Goal: Task Accomplishment & Management: Complete application form

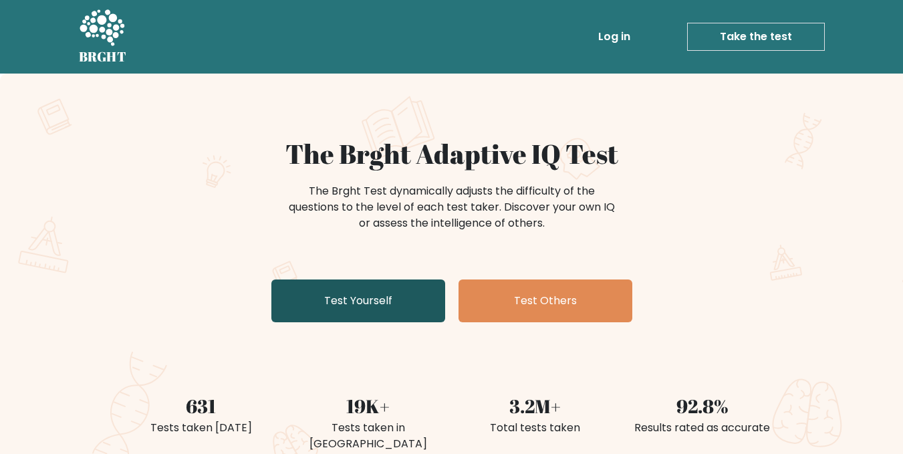
click at [396, 296] on link "Test Yourself" at bounding box center [358, 300] width 174 height 43
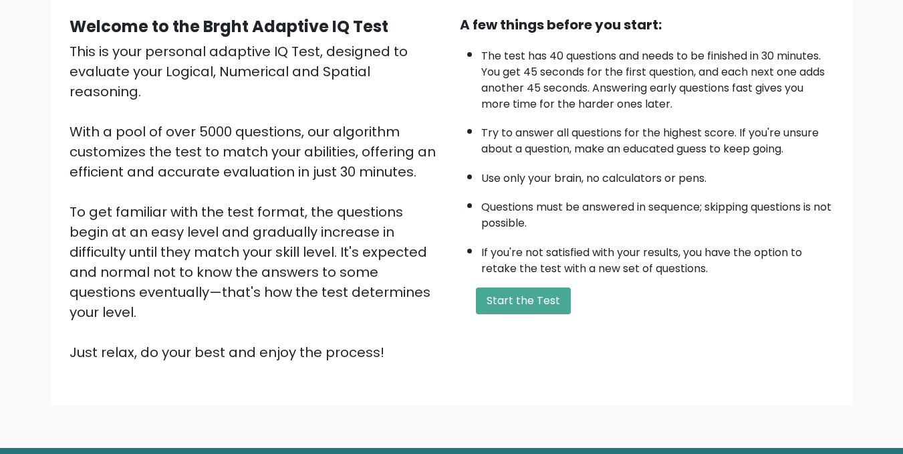
scroll to position [134, 0]
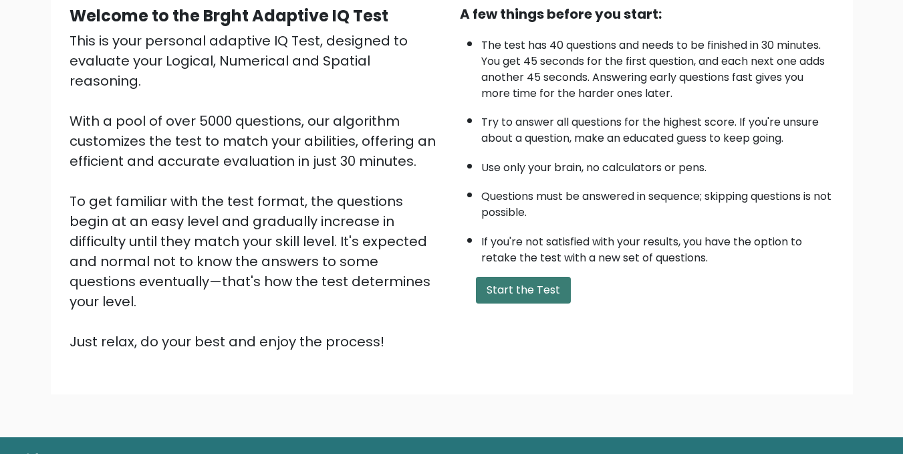
click at [507, 285] on button "Start the Test" at bounding box center [523, 290] width 95 height 27
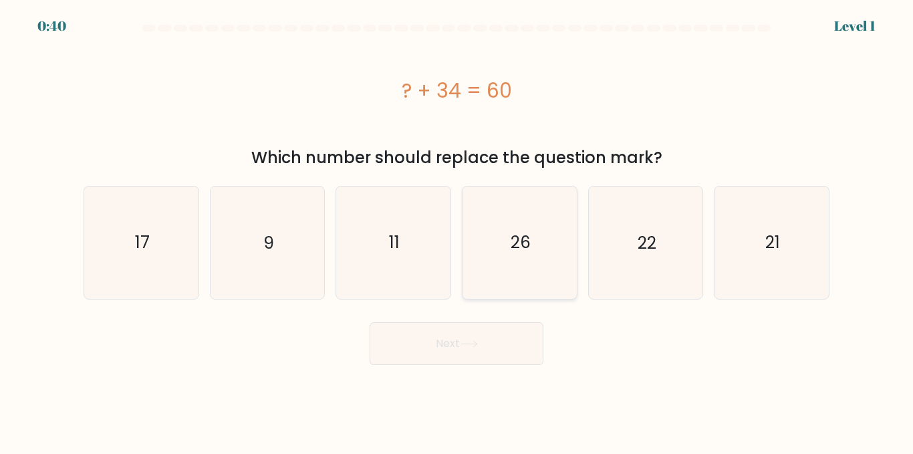
click at [529, 222] on icon "26" at bounding box center [520, 242] width 112 height 112
click at [457, 227] on input "d. 26" at bounding box center [456, 228] width 1 height 3
radio input "true"
click at [457, 336] on button "Next" at bounding box center [457, 343] width 174 height 43
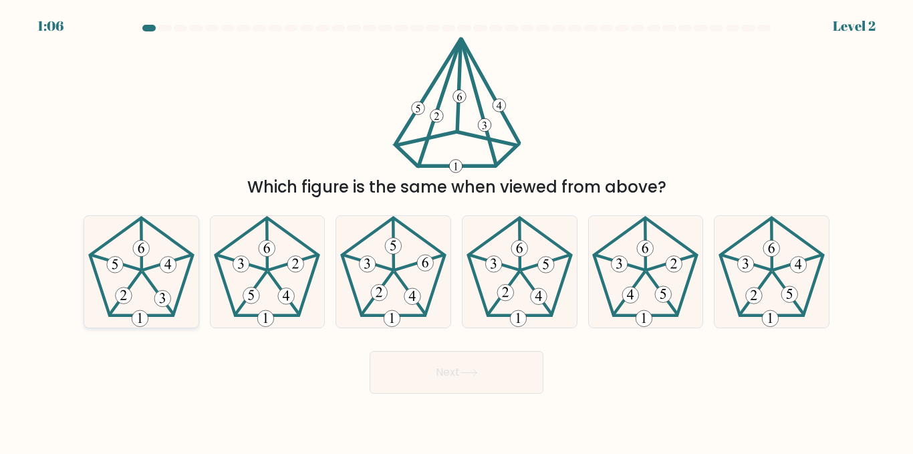
click at [154, 283] on icon at bounding box center [142, 272] width 112 height 112
click at [456, 231] on input "a." at bounding box center [456, 228] width 1 height 3
radio input "true"
click at [487, 378] on button "Next" at bounding box center [457, 372] width 174 height 43
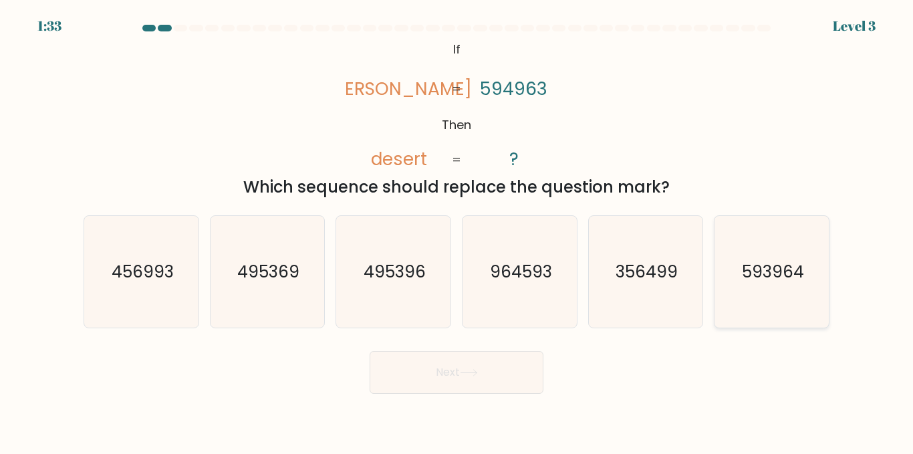
click at [770, 283] on text "593964" at bounding box center [773, 271] width 62 height 23
click at [457, 231] on input "f. 593964" at bounding box center [456, 228] width 1 height 3
radio input "true"
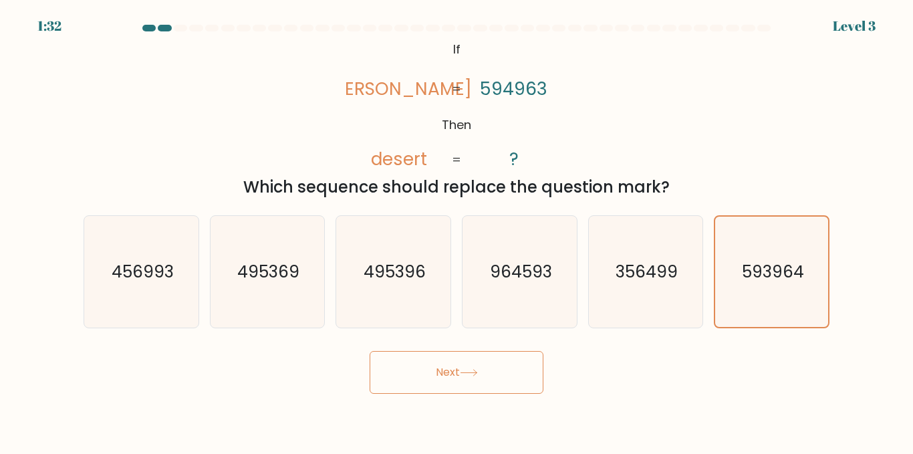
click at [452, 366] on button "Next" at bounding box center [457, 372] width 174 height 43
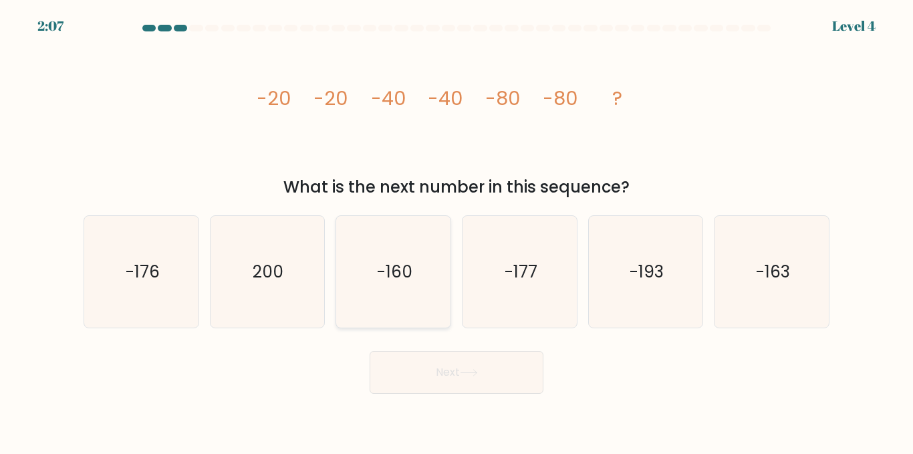
click at [395, 286] on icon "-160" at bounding box center [394, 272] width 112 height 112
click at [456, 231] on input "c. -160" at bounding box center [456, 228] width 1 height 3
radio input "true"
click at [504, 375] on button "Next" at bounding box center [457, 372] width 174 height 43
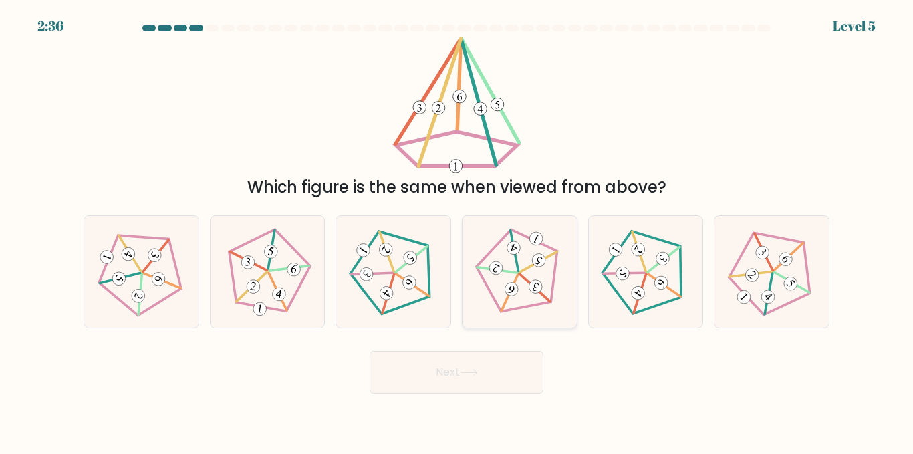
click at [531, 271] on icon at bounding box center [520, 272] width 90 height 90
click at [457, 231] on input "d." at bounding box center [456, 228] width 1 height 3
radio input "true"
click at [463, 372] on icon at bounding box center [469, 372] width 18 height 7
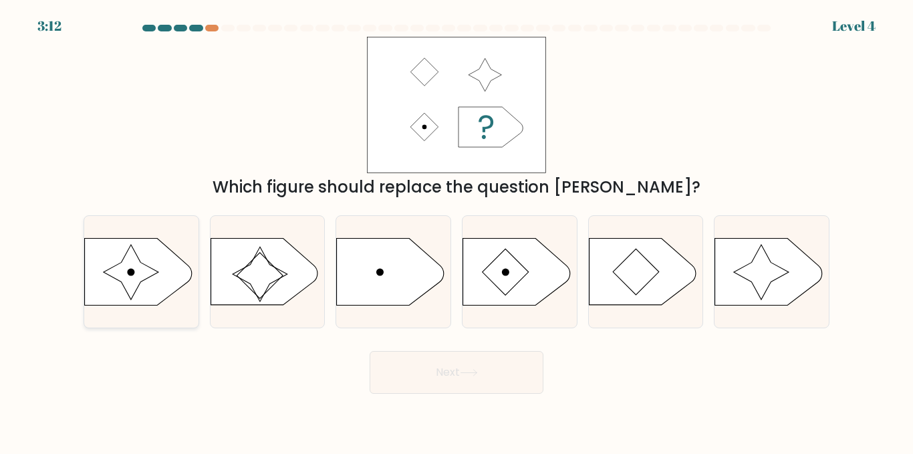
click at [150, 263] on icon at bounding box center [138, 272] width 107 height 67
click at [456, 231] on input "a." at bounding box center [456, 228] width 1 height 3
radio input "true"
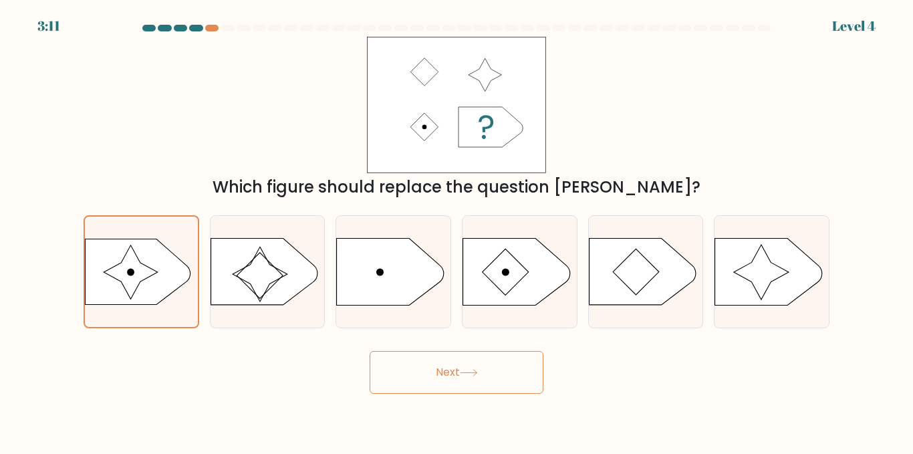
click at [492, 384] on button "Next" at bounding box center [457, 372] width 174 height 43
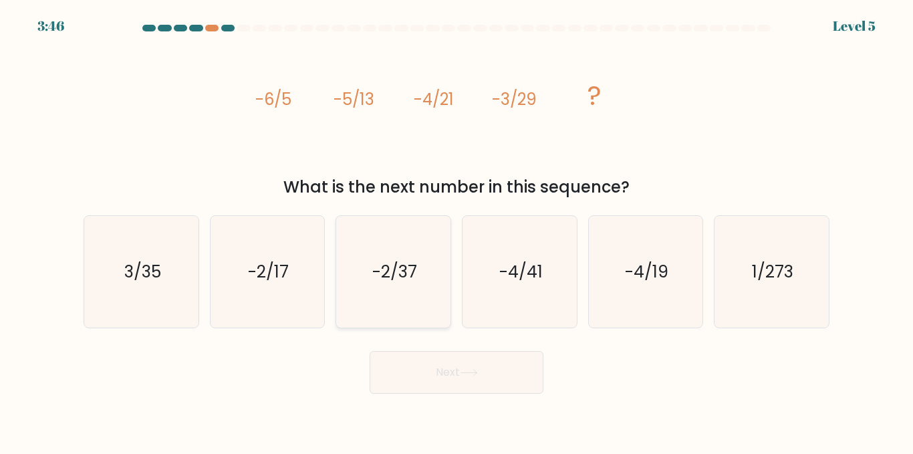
click at [384, 250] on icon "-2/37" at bounding box center [394, 272] width 112 height 112
click at [456, 231] on input "c. -2/37" at bounding box center [456, 228] width 1 height 3
radio input "true"
click at [476, 368] on button "Next" at bounding box center [457, 372] width 174 height 43
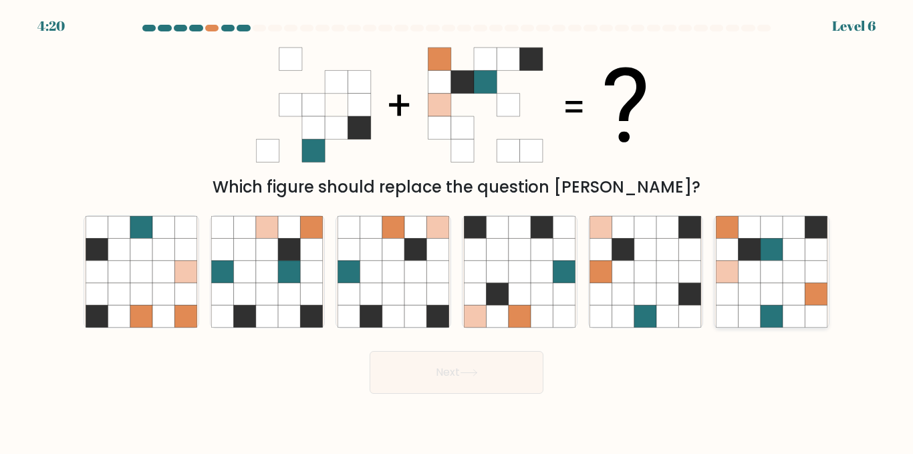
click at [783, 253] on icon at bounding box center [794, 250] width 22 height 22
click at [457, 231] on input "f." at bounding box center [456, 228] width 1 height 3
radio input "true"
click at [465, 365] on button "Next" at bounding box center [457, 372] width 174 height 43
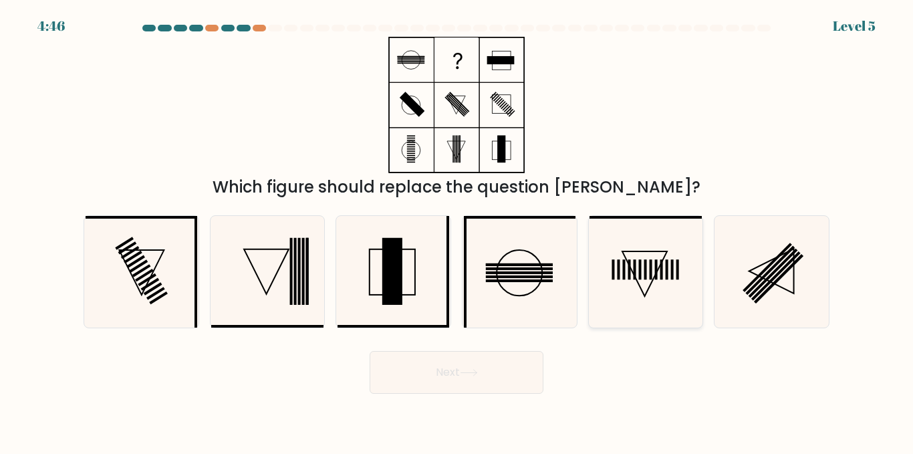
click at [664, 275] on icon at bounding box center [646, 272] width 112 height 112
click at [457, 231] on input "e." at bounding box center [456, 228] width 1 height 3
radio input "true"
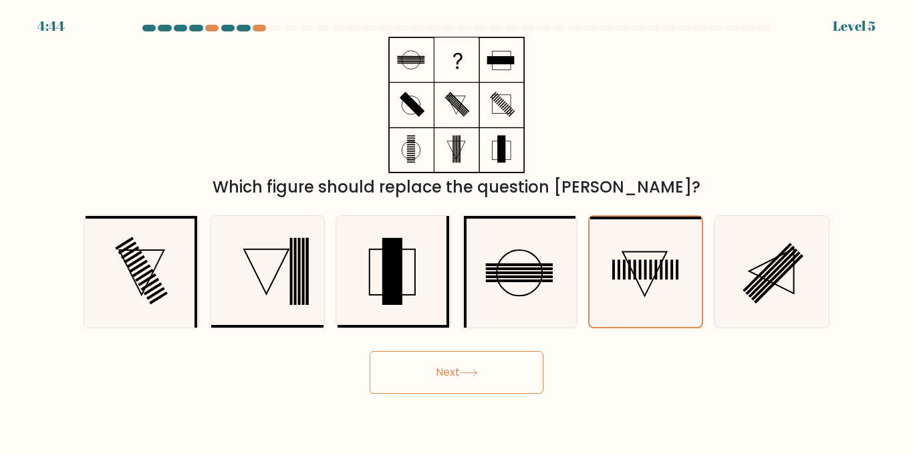
click at [447, 366] on button "Next" at bounding box center [457, 372] width 174 height 43
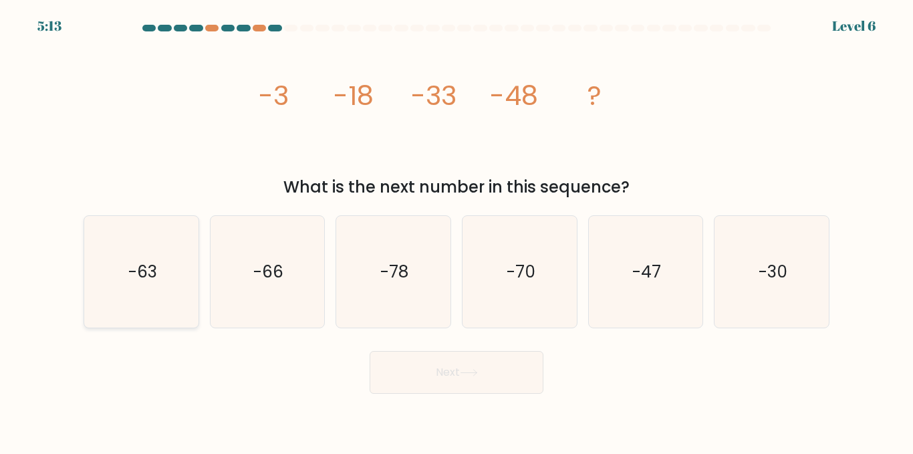
click at [159, 276] on icon "-63" at bounding box center [142, 272] width 112 height 112
click at [456, 231] on input "a. -63" at bounding box center [456, 228] width 1 height 3
radio input "true"
click at [493, 369] on button "Next" at bounding box center [457, 372] width 174 height 43
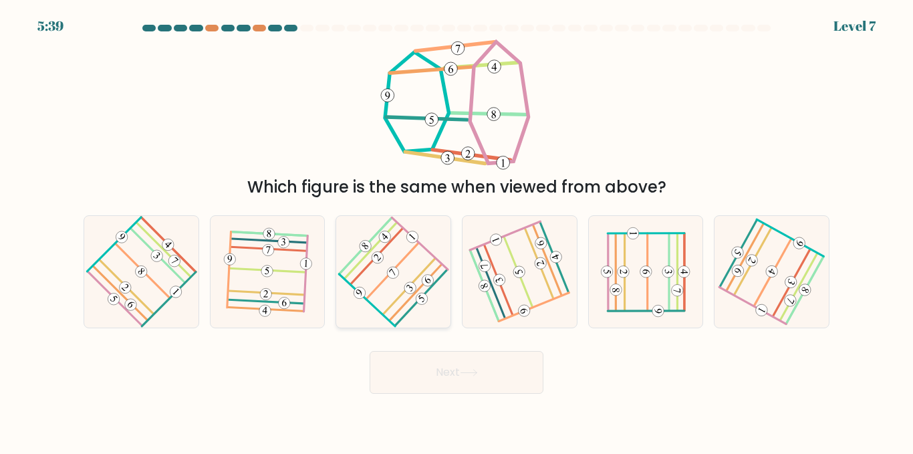
click at [400, 281] on icon at bounding box center [393, 272] width 89 height 90
click at [456, 231] on input "c." at bounding box center [456, 228] width 1 height 3
radio input "true"
click at [483, 376] on button "Next" at bounding box center [457, 372] width 174 height 43
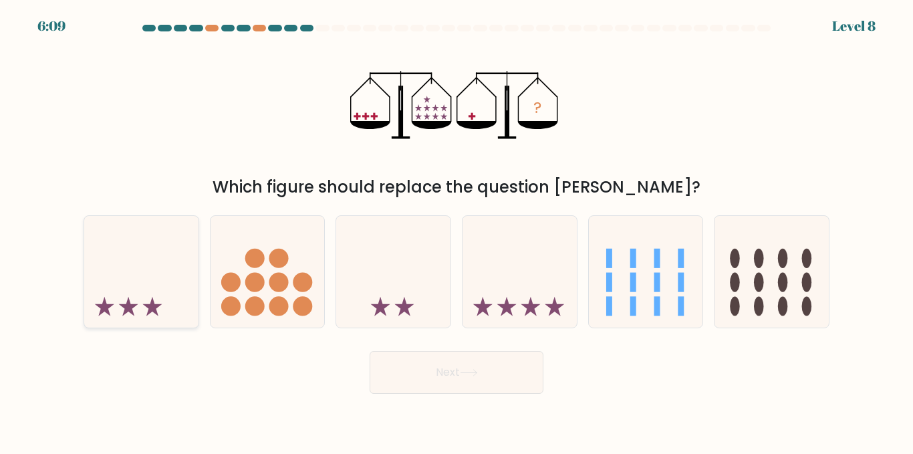
click at [175, 261] on icon at bounding box center [141, 272] width 114 height 94
click at [456, 231] on input "a." at bounding box center [456, 228] width 1 height 3
radio input "true"
click at [500, 366] on button "Next" at bounding box center [457, 372] width 174 height 43
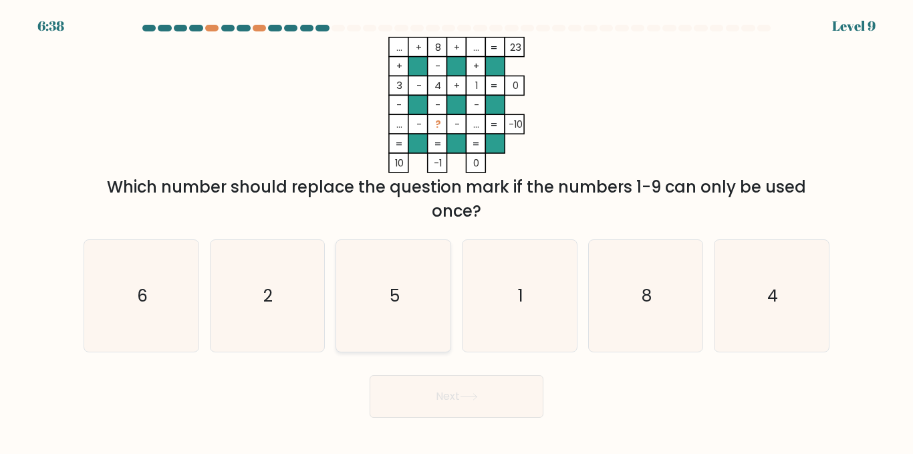
click at [410, 279] on icon "5" at bounding box center [394, 296] width 112 height 112
click at [456, 231] on input "c. 5" at bounding box center [456, 228] width 1 height 3
radio input "true"
click at [487, 394] on button "Next" at bounding box center [457, 396] width 174 height 43
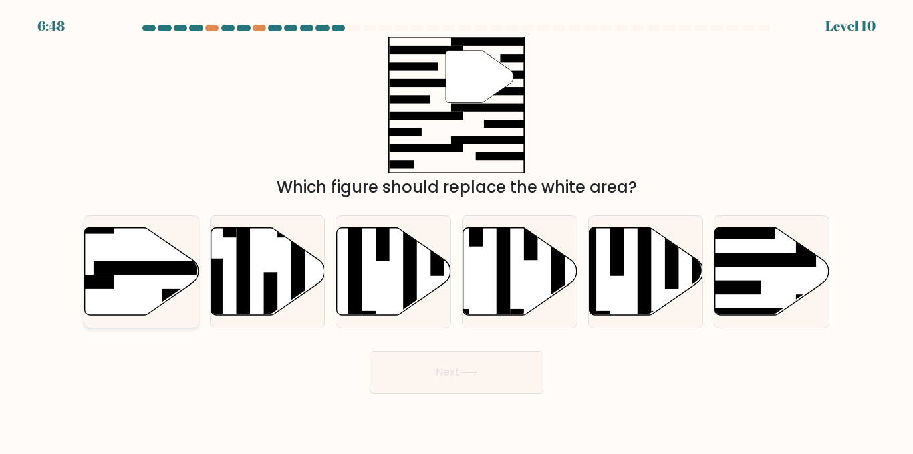
click at [133, 255] on icon at bounding box center [142, 272] width 114 height 88
click at [456, 231] on input "a." at bounding box center [456, 228] width 1 height 3
radio input "true"
click at [441, 380] on button "Next" at bounding box center [457, 372] width 174 height 43
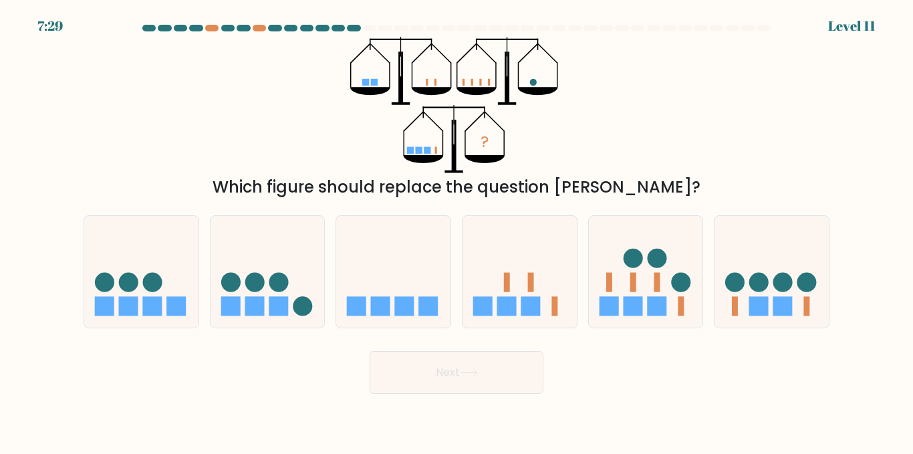
click at [862, 27] on form at bounding box center [456, 209] width 913 height 369
click at [380, 24] on div "7:28 Level 11" at bounding box center [456, 18] width 913 height 36
click at [481, 63] on icon "?" at bounding box center [456, 105] width 213 height 136
click at [769, 287] on icon at bounding box center [771, 272] width 114 height 94
click at [457, 231] on input "f." at bounding box center [456, 228] width 1 height 3
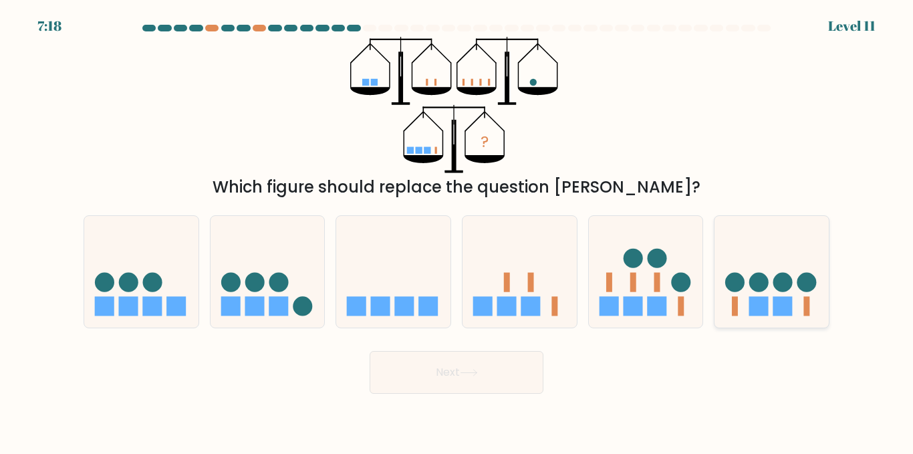
radio input "true"
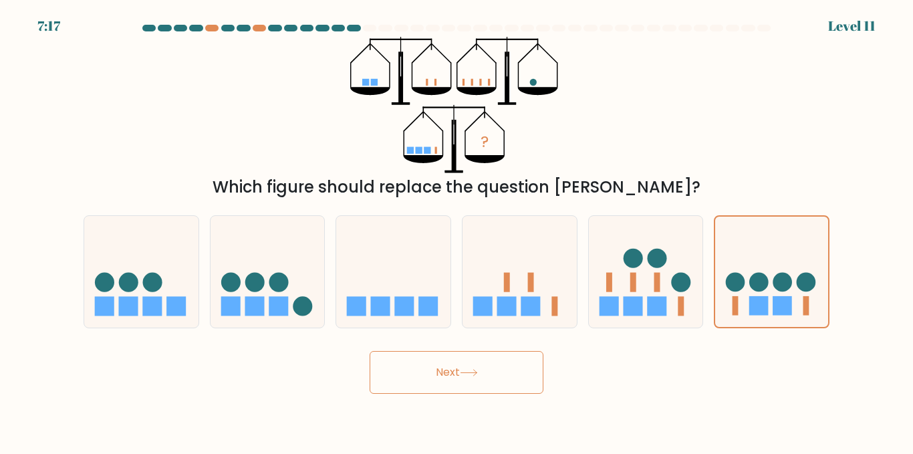
click at [477, 363] on button "Next" at bounding box center [457, 372] width 174 height 43
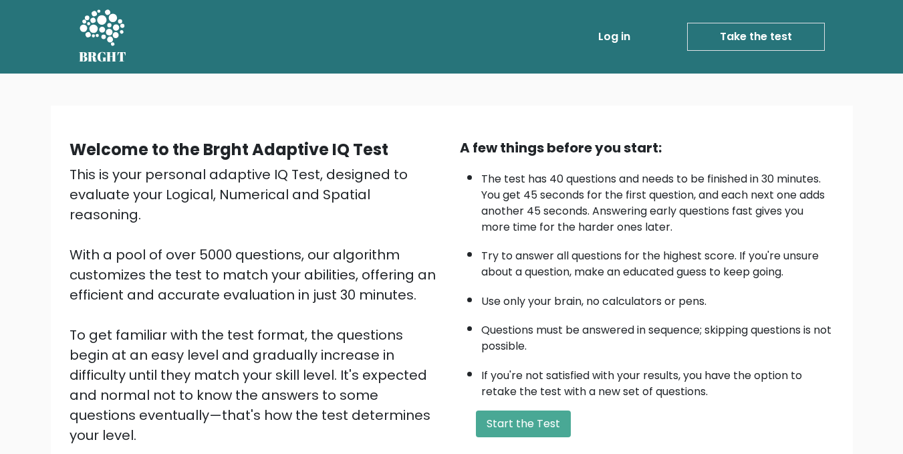
click at [101, 19] on icon at bounding box center [102, 27] width 45 height 36
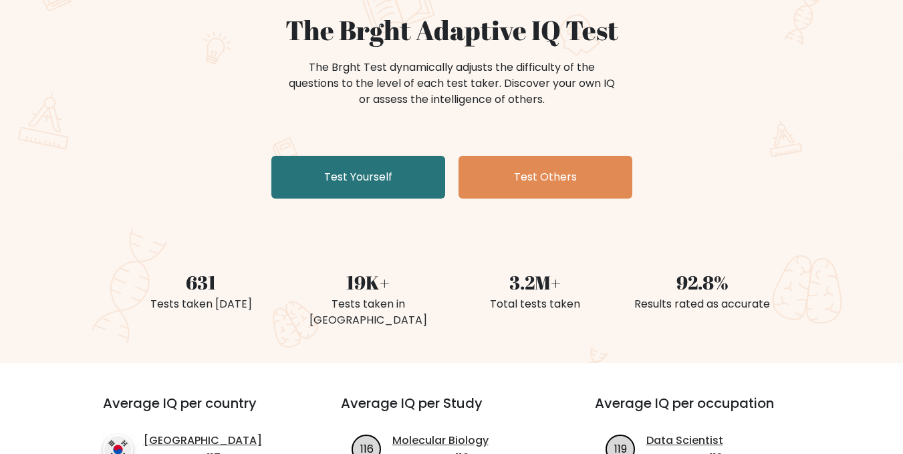
scroll to position [134, 0]
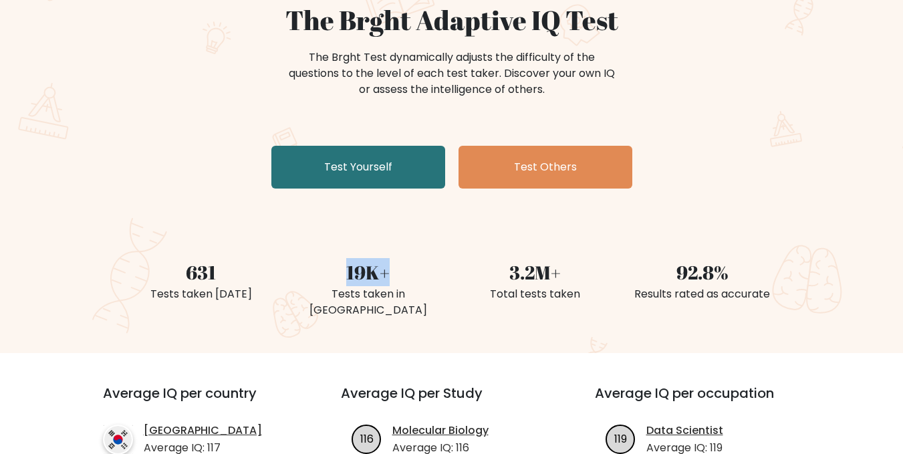
drag, startPoint x: 387, startPoint y: 277, endPoint x: 324, endPoint y: 276, distance: 62.8
click at [324, 276] on div "19K+" at bounding box center [368, 272] width 151 height 28
drag, startPoint x: 448, startPoint y: 315, endPoint x: 301, endPoint y: 295, distance: 147.7
click at [301, 295] on div "The Brght Adaptive IQ Test The Brght Test dynamically adjusts the difficulty of…" at bounding box center [451, 146] width 903 height 413
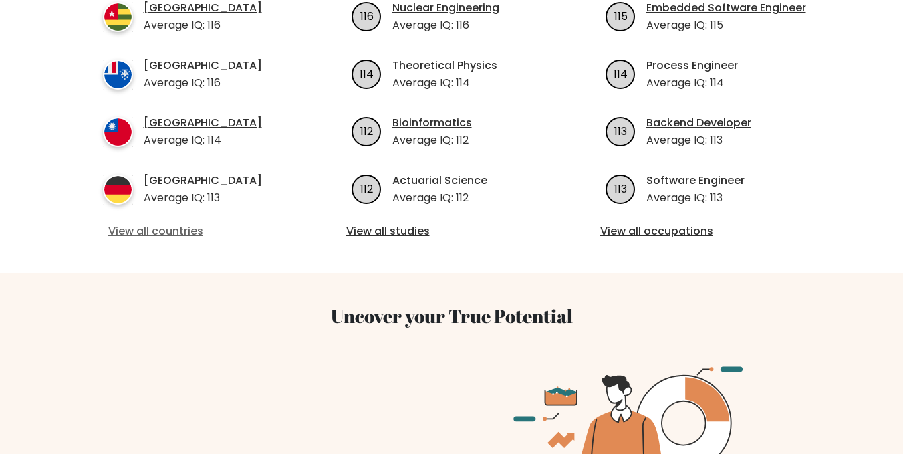
scroll to position [602, 0]
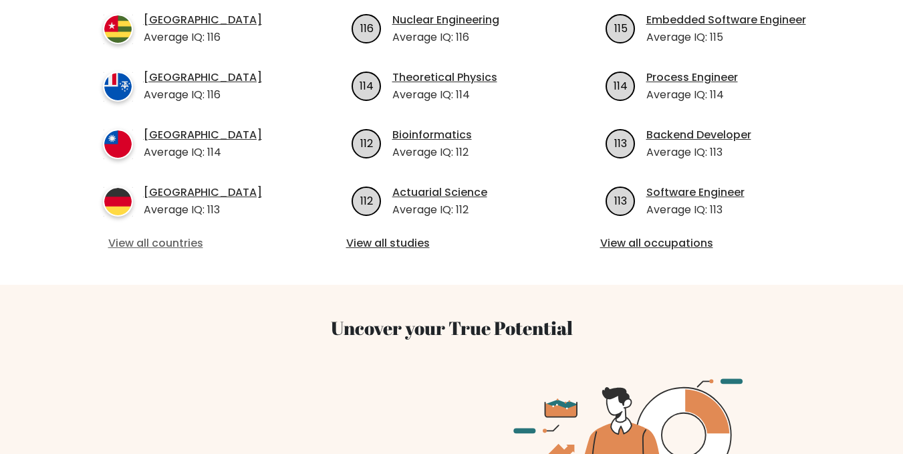
click at [186, 235] on link "View all countries" at bounding box center [197, 243] width 179 height 16
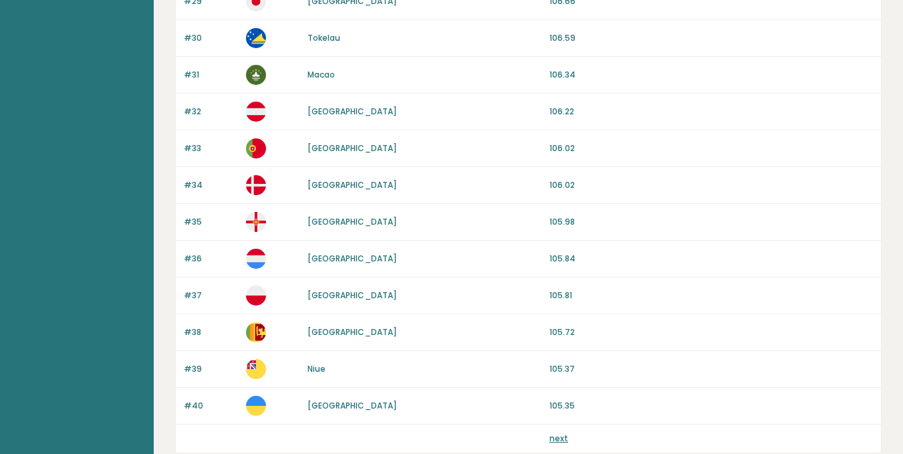
scroll to position [1282, 0]
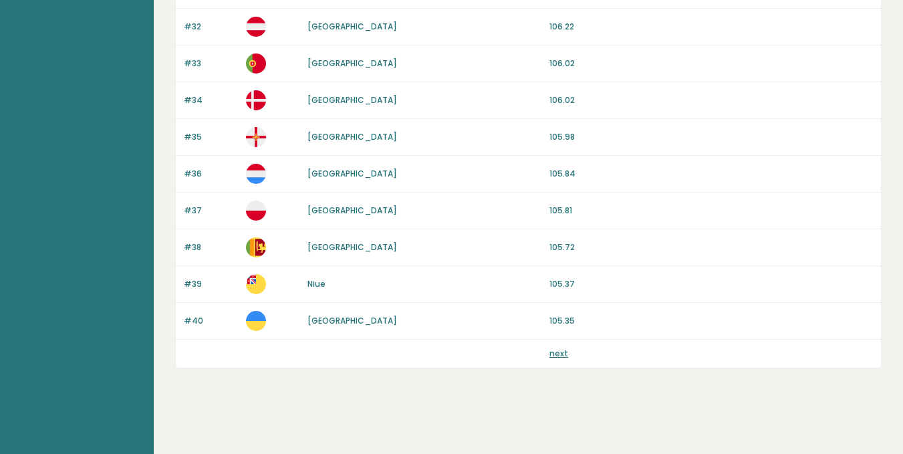
click at [561, 356] on link "next" at bounding box center [558, 353] width 19 height 11
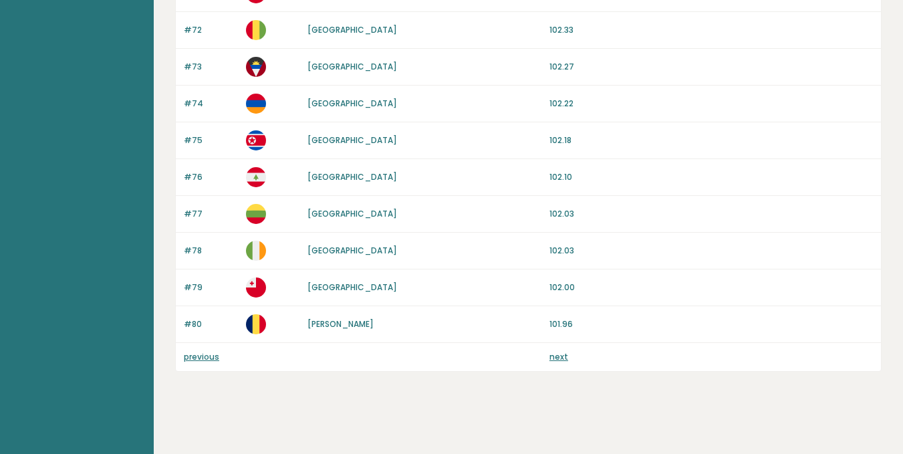
scroll to position [1282, 0]
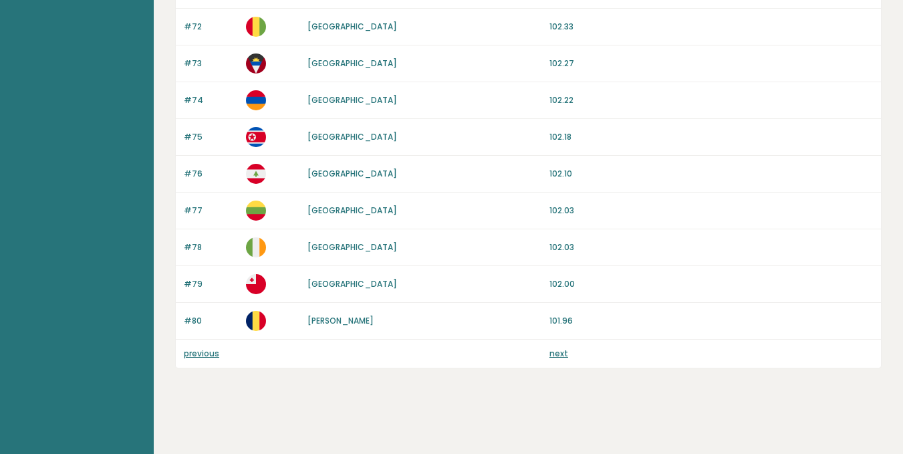
click at [561, 356] on link "next" at bounding box center [558, 353] width 19 height 11
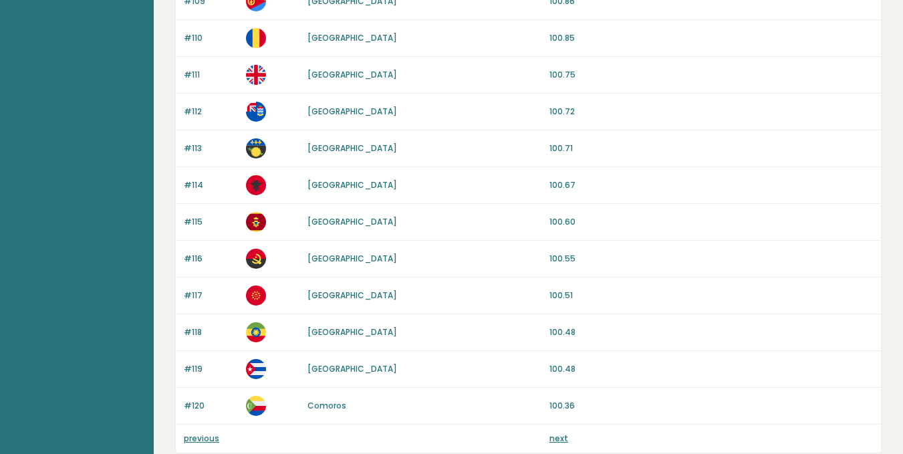
scroll to position [1270, 0]
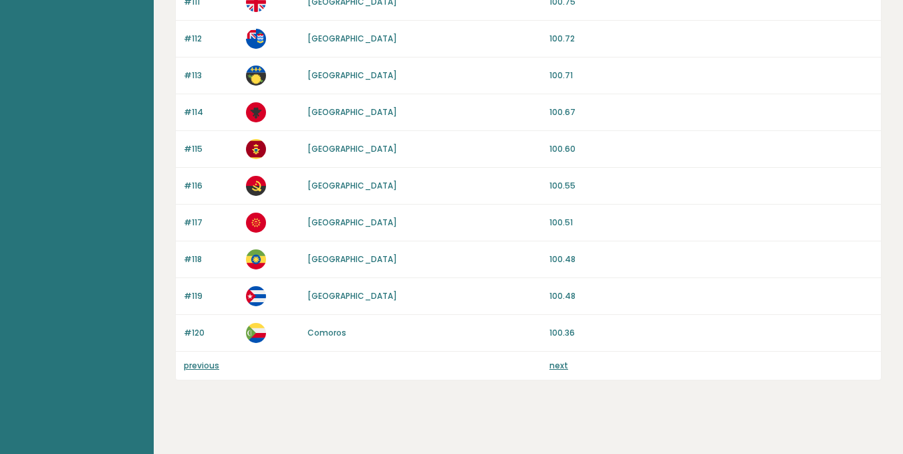
click at [561, 364] on link "next" at bounding box center [558, 365] width 19 height 11
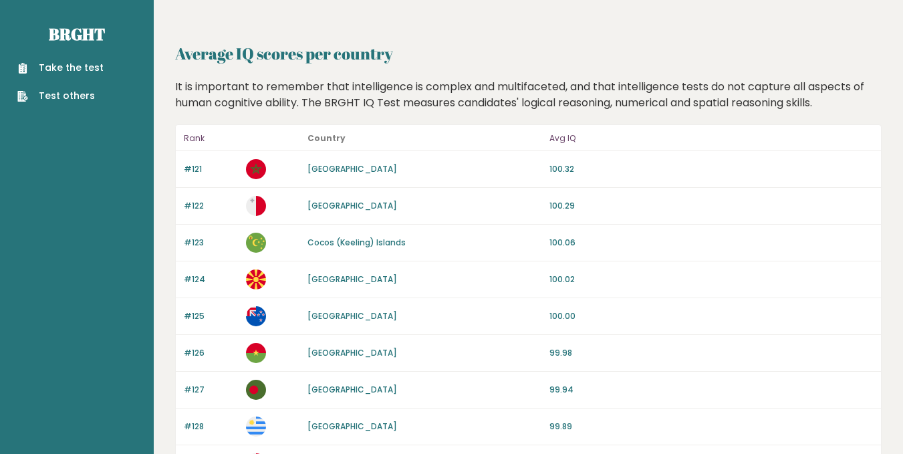
click at [740, 194] on div "#122 [GEOGRAPHIC_DATA] 100.29" at bounding box center [528, 206] width 705 height 37
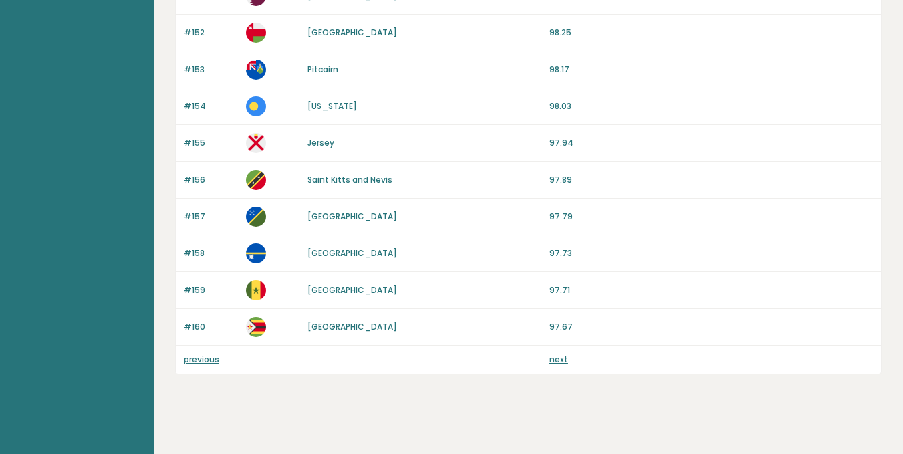
scroll to position [1282, 0]
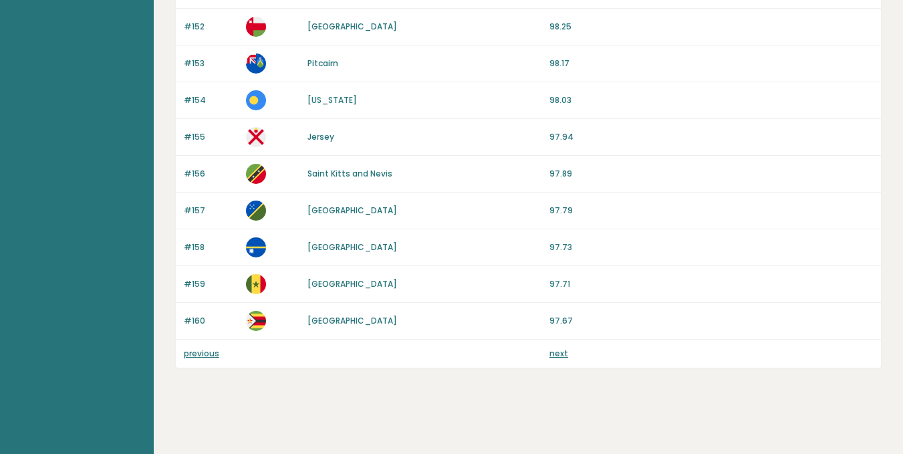
click at [556, 356] on link "next" at bounding box center [558, 353] width 19 height 11
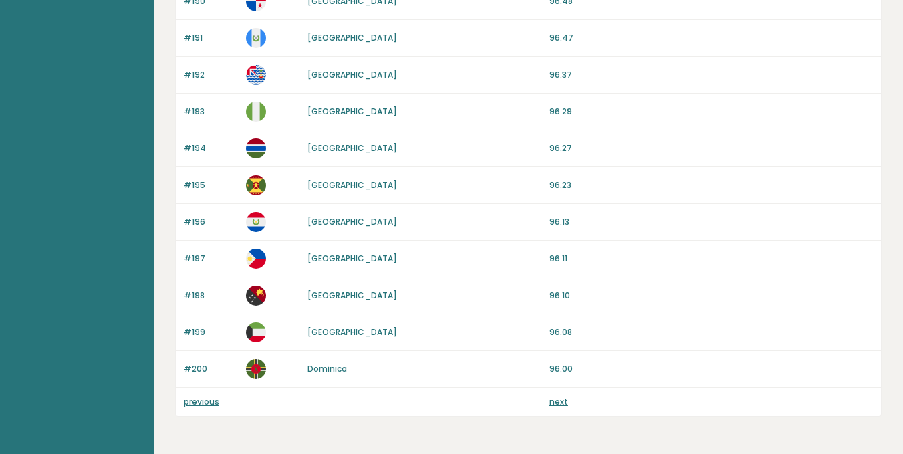
scroll to position [1270, 0]
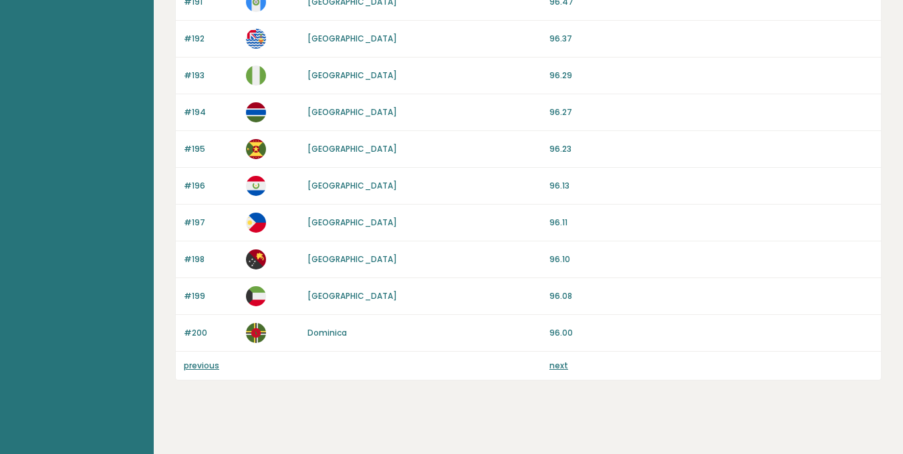
click at [555, 365] on link "next" at bounding box center [558, 365] width 19 height 11
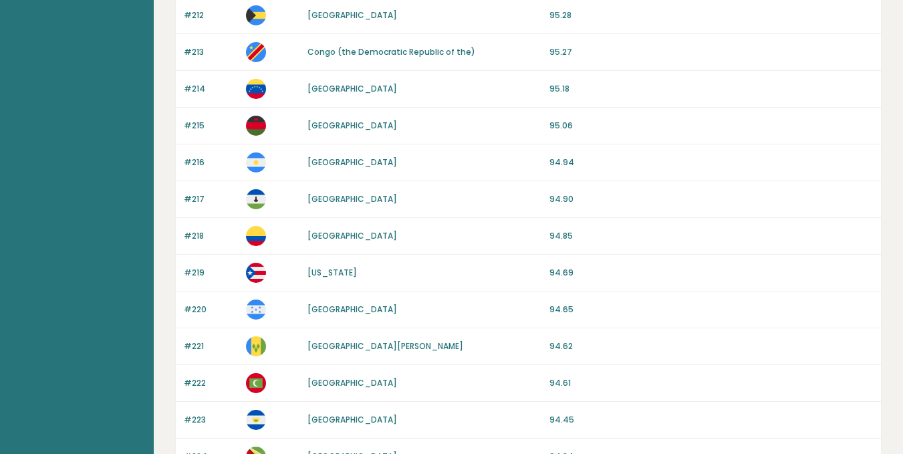
scroll to position [527, 0]
